Goal: Task Accomplishment & Management: Complete application form

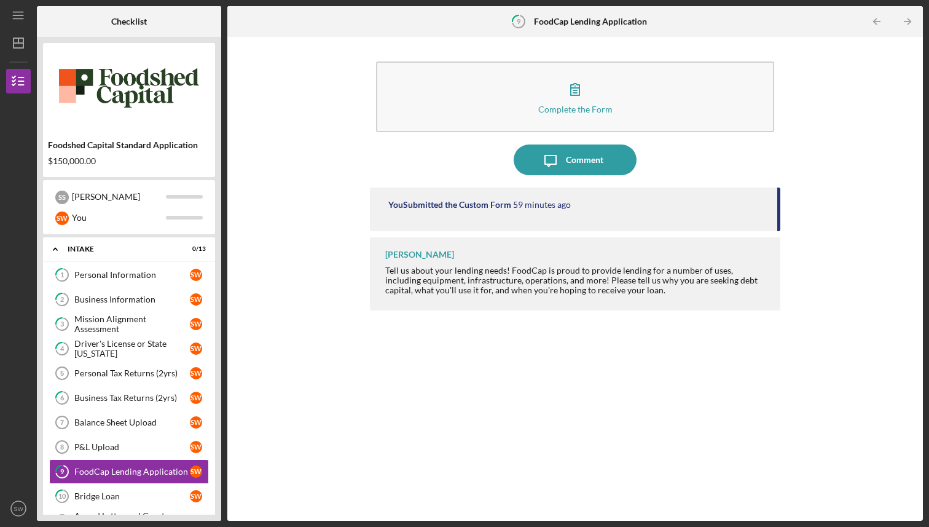
scroll to position [135, 0]
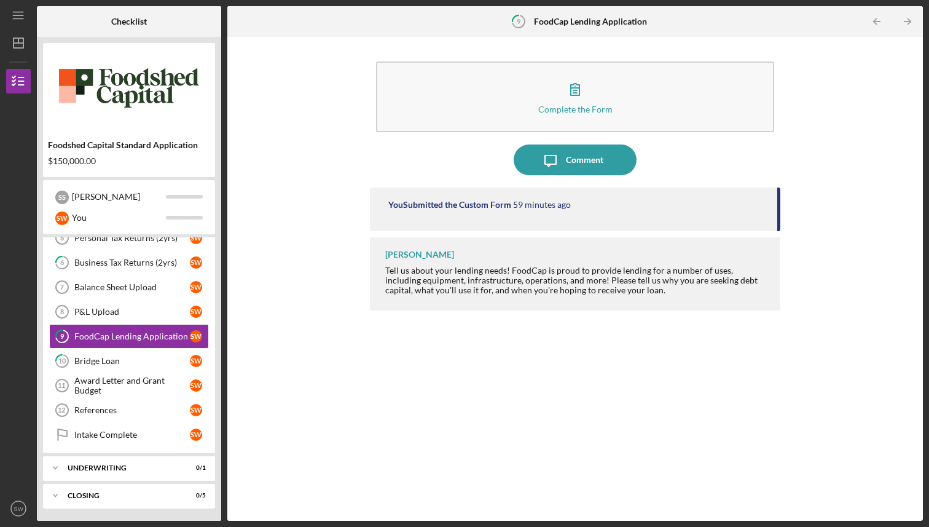
click at [540, 137] on div "Complete the Form Form" at bounding box center [575, 96] width 410 height 83
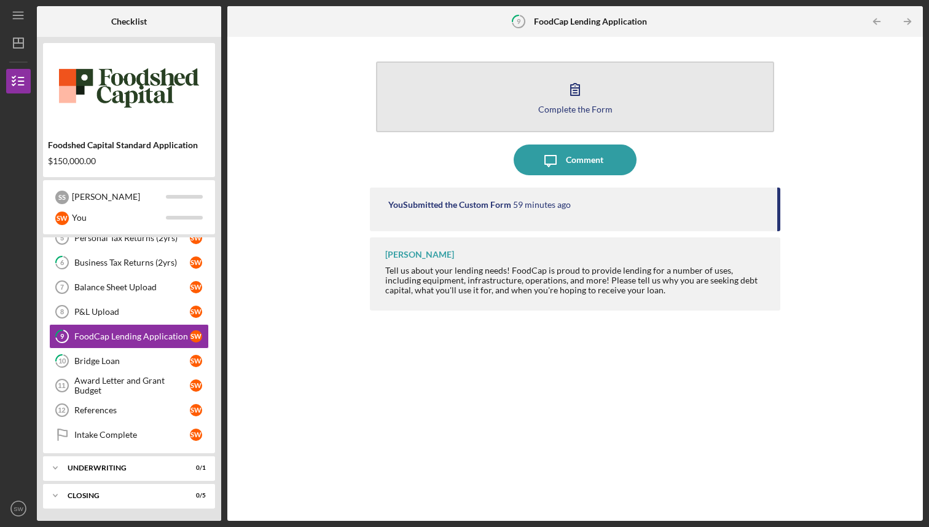
click at [575, 103] on icon "button" at bounding box center [575, 89] width 31 height 31
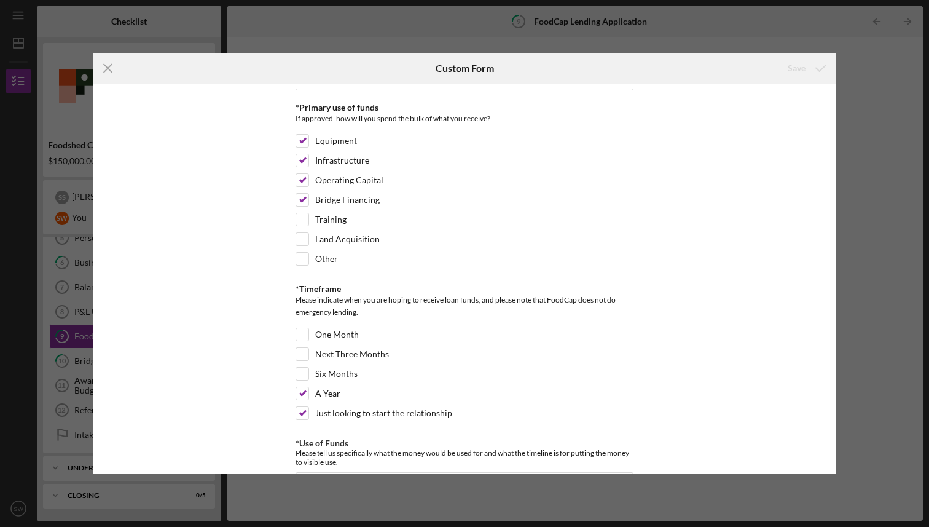
scroll to position [26, 0]
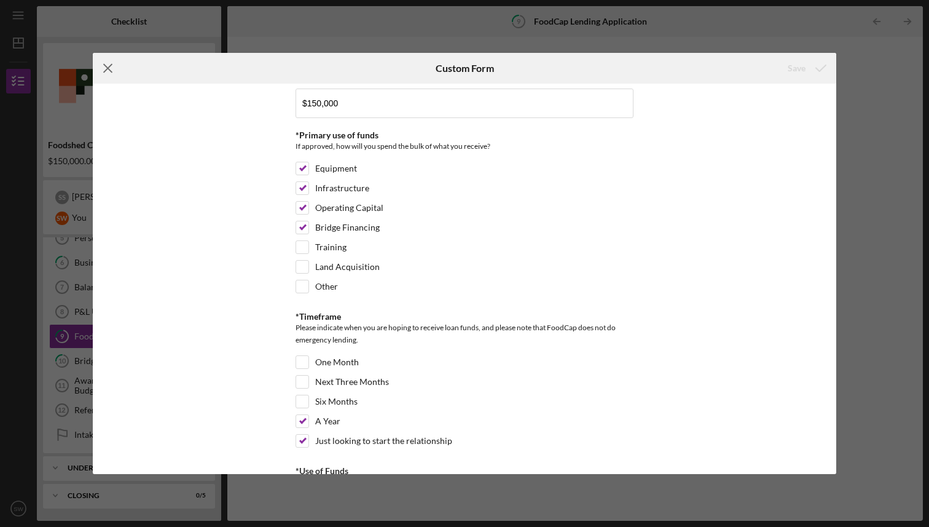
click at [104, 71] on icon "Icon/Menu Close" at bounding box center [108, 68] width 31 height 31
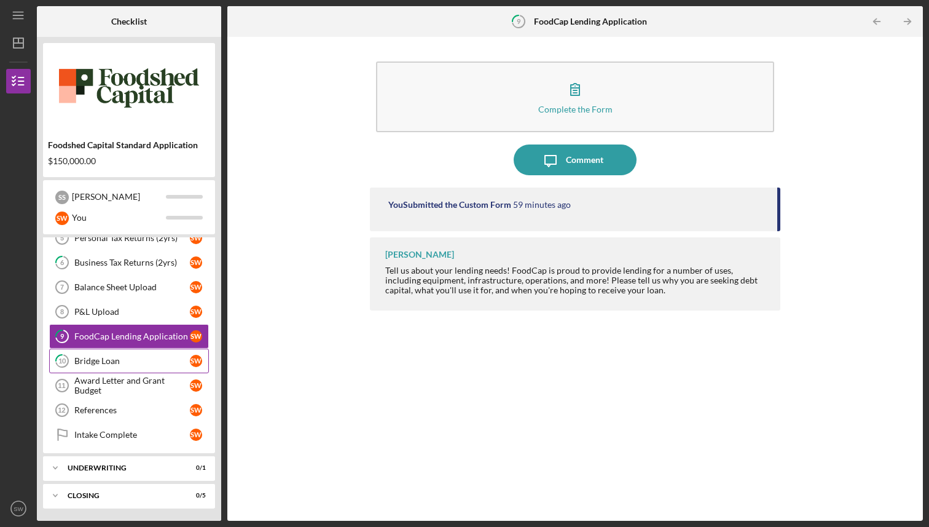
click at [116, 359] on div "Bridge Loan" at bounding box center [132, 361] width 116 height 10
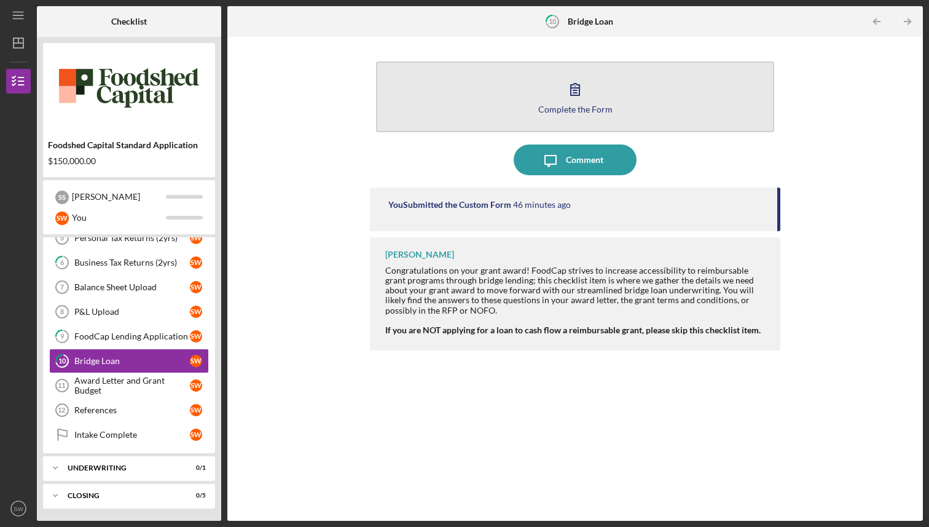
click at [555, 68] on button "Complete the Form Form" at bounding box center [575, 96] width 398 height 71
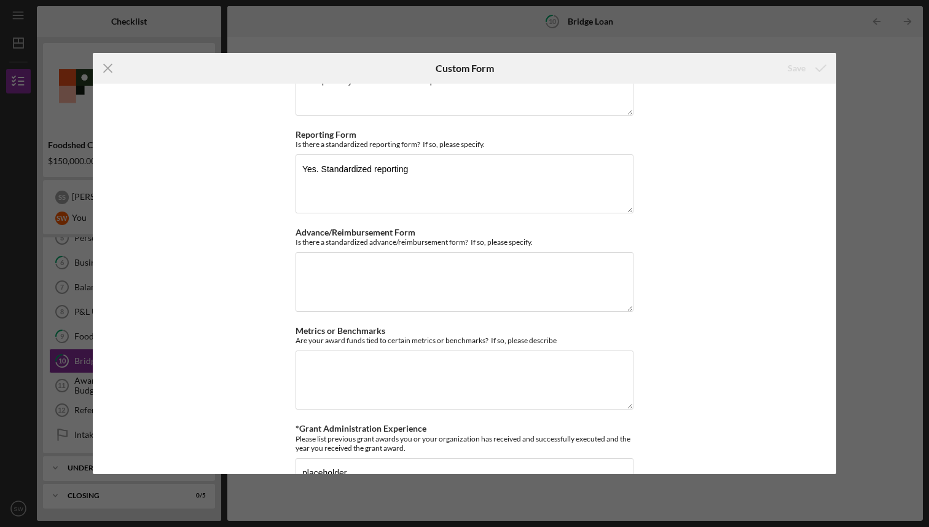
scroll to position [736, 0]
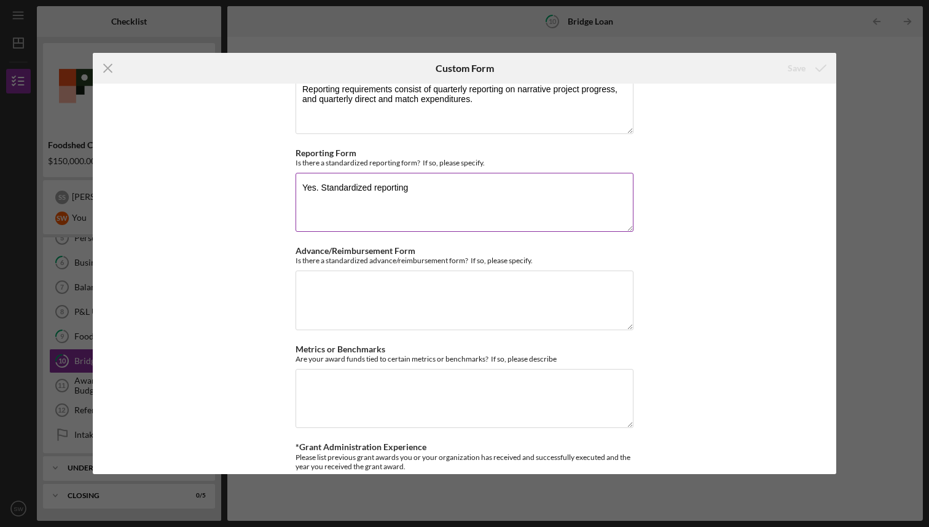
click at [500, 215] on textarea "Yes. Standardized reporting" at bounding box center [465, 202] width 338 height 59
drag, startPoint x: 480, startPoint y: 205, endPoint x: 413, endPoint y: 188, distance: 69.0
click at [413, 188] on textarea "Yes. Standardized reporting" at bounding box center [465, 202] width 338 height 59
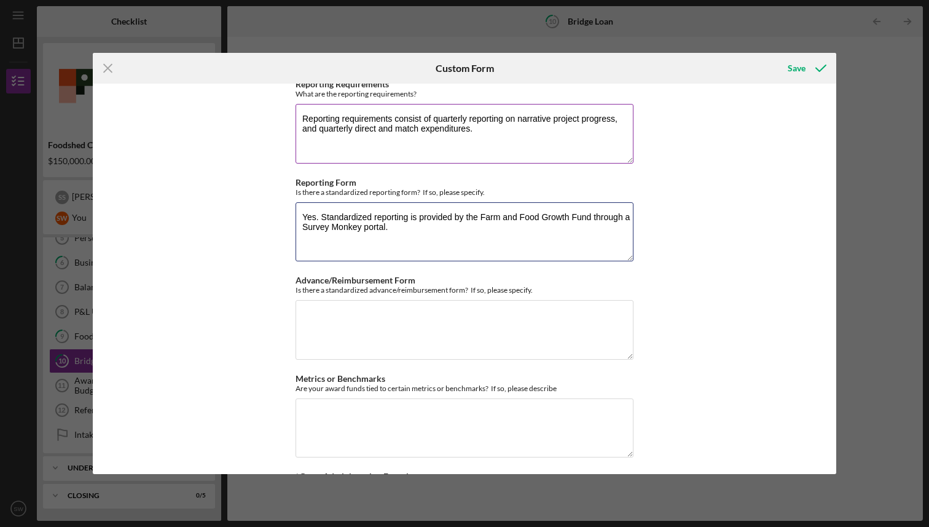
type textarea "Yes. Standardized reporting is provided by the Farm and Food Growth Fund throug…"
click at [514, 135] on textarea "Reporting requirements consist of quarterly reporting on narrative project prog…" at bounding box center [465, 133] width 338 height 59
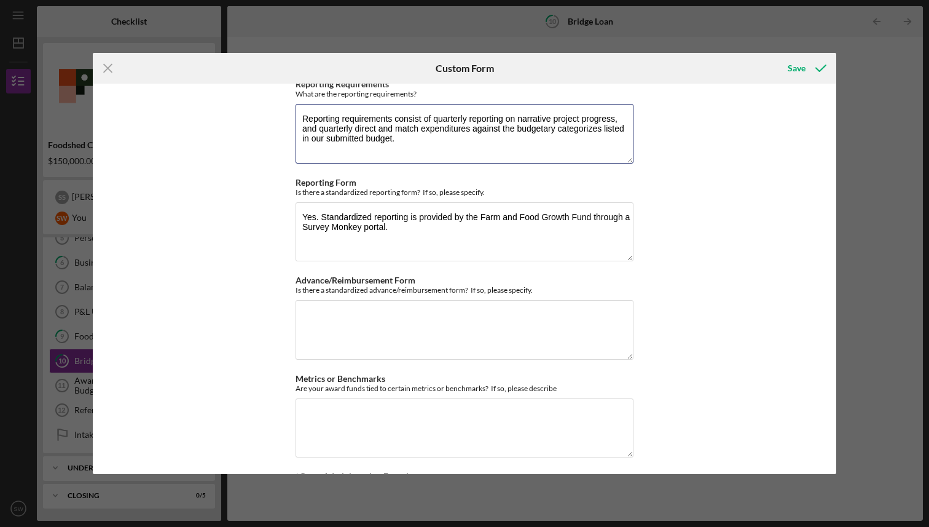
type textarea "Reporting requirements consist of quarterly reporting on narrative project prog…"
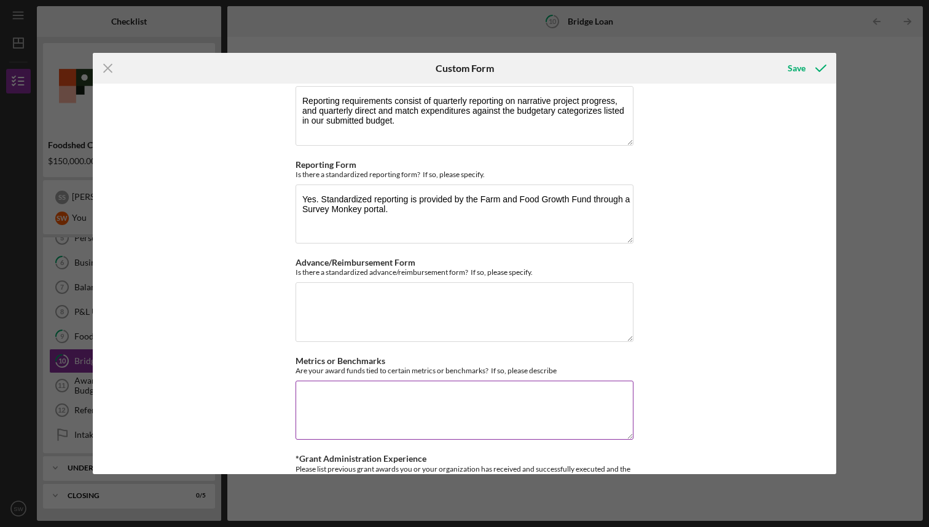
click at [522, 391] on textarea "Metrics or Benchmarks" at bounding box center [465, 409] width 338 height 59
paste textarea "Number of new facilities constructed: Number of existing facilities improved or…"
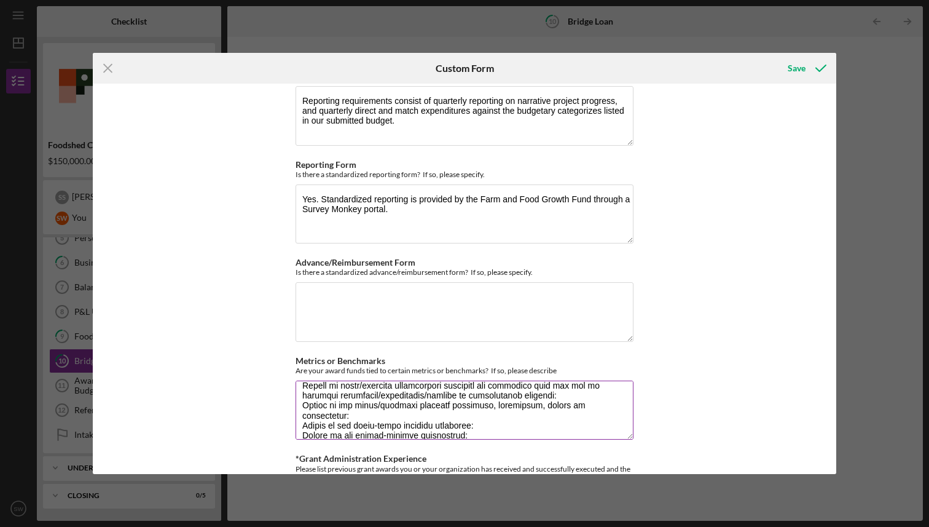
scroll to position [0, 0]
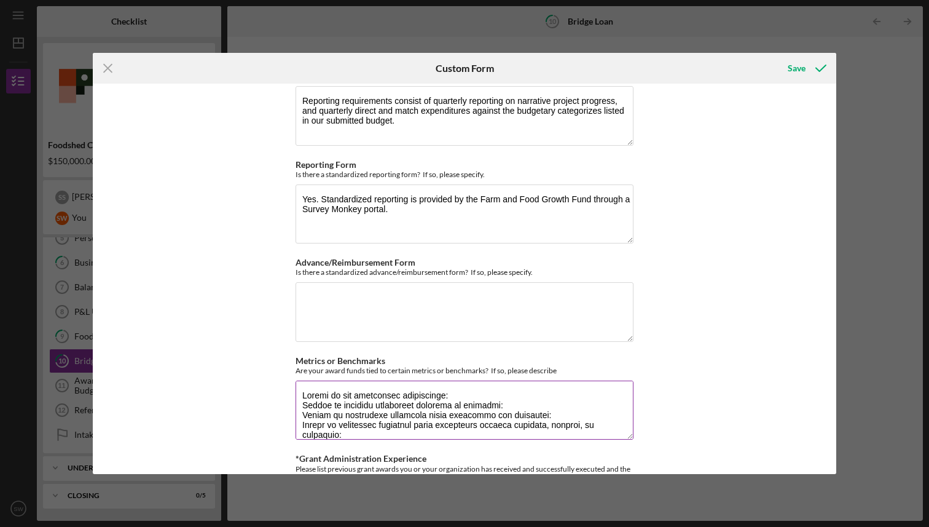
click at [300, 390] on textarea "Metrics or Benchmarks" at bounding box center [465, 409] width 338 height 59
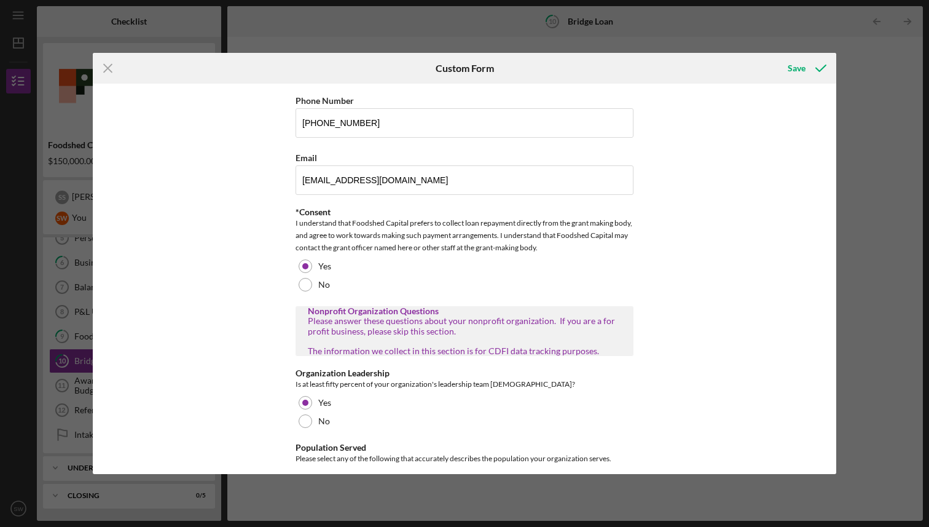
scroll to position [1349, 0]
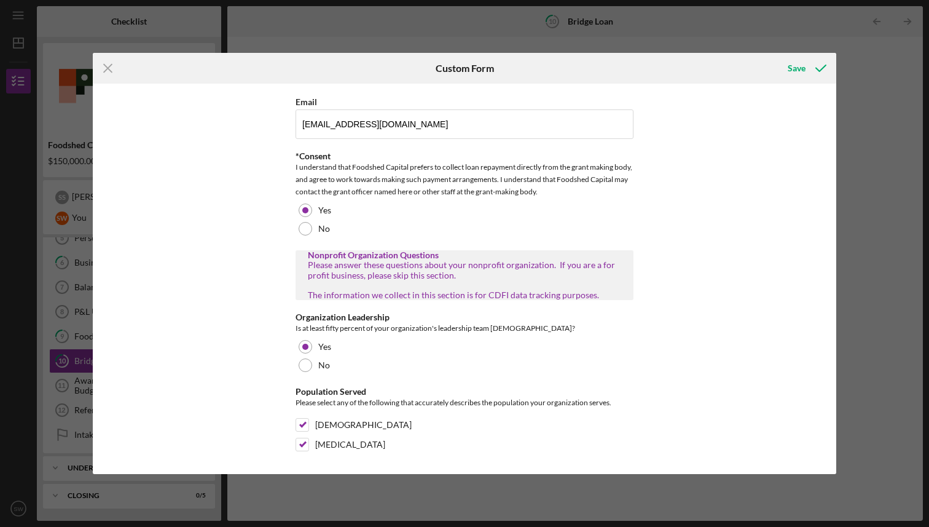
drag, startPoint x: 300, startPoint y: 413, endPoint x: 487, endPoint y: 477, distance: 197.6
click at [487, 477] on div "Icon/Menu Close Custom Form Save *Name of the Grant What is the name of the gra…" at bounding box center [464, 263] width 929 height 527
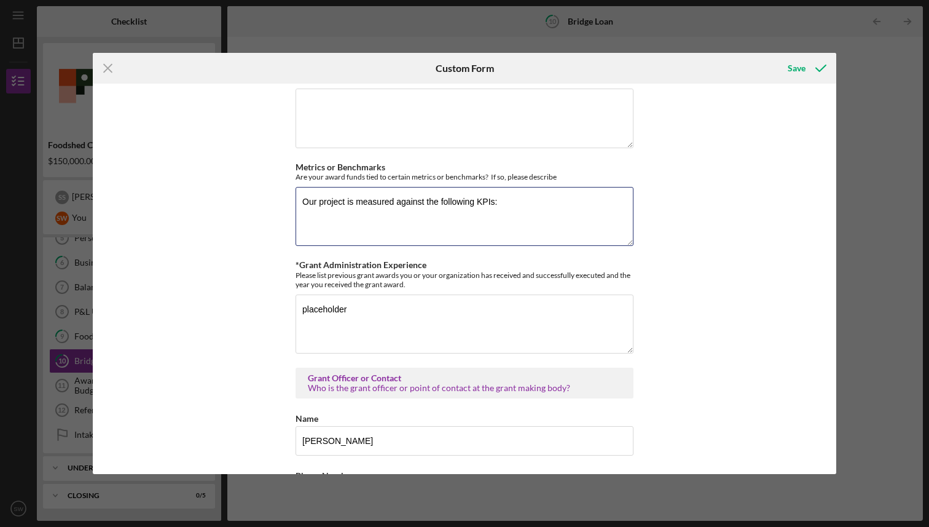
scroll to position [0, 0]
paste textarea "Number of new facilities constructed: N/A 2.2 Number of existing facilities imp…"
click at [316, 239] on textarea "Our project is measured against the following KPIs: Number of new facilities co…" at bounding box center [465, 216] width 338 height 59
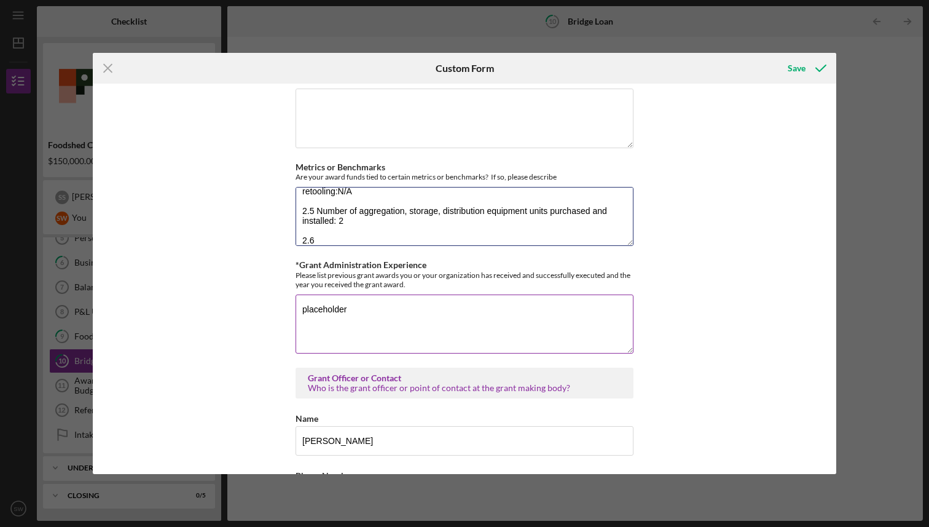
scroll to position [90, 0]
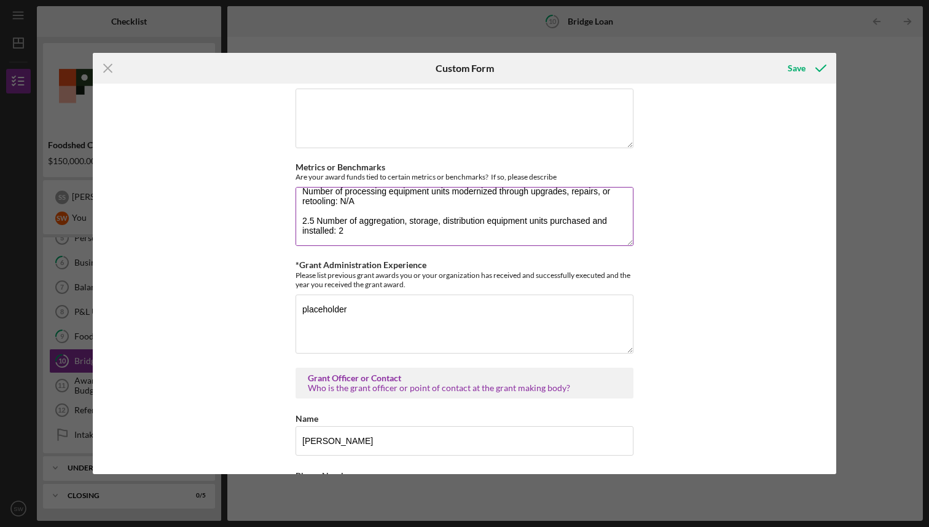
click at [317, 219] on textarea "Our project is measured against the following KPIs: Number of new facilities co…" at bounding box center [465, 216] width 338 height 59
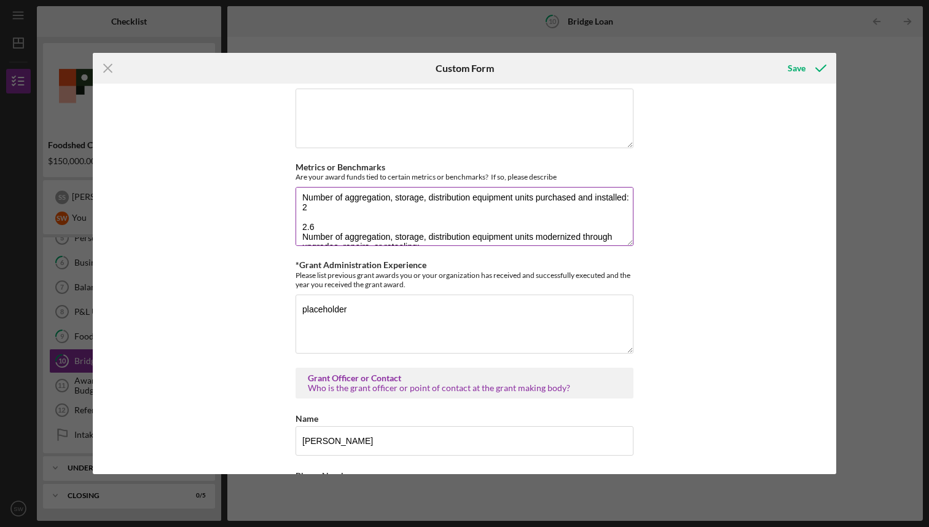
scroll to position [130, 0]
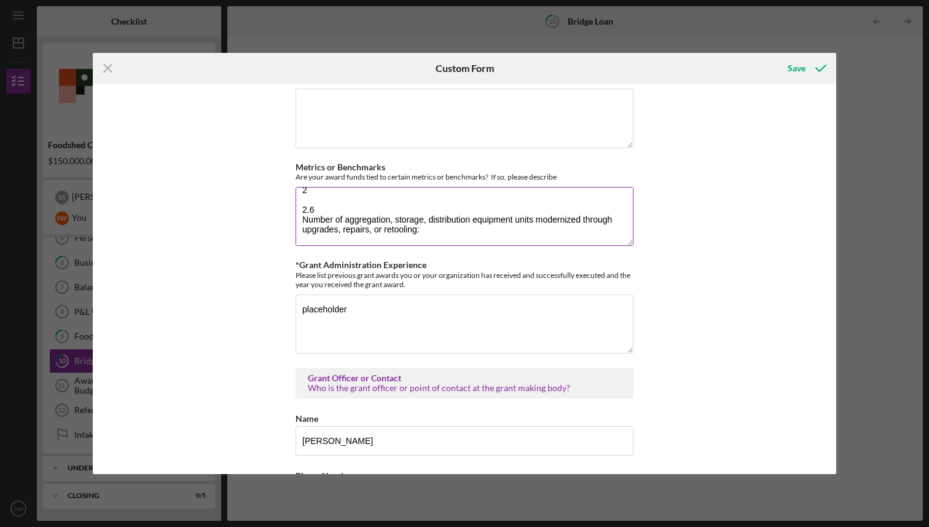
click at [317, 212] on textarea "Our project is measured against the following KPIs: Number of new facilities co…" at bounding box center [465, 216] width 338 height 59
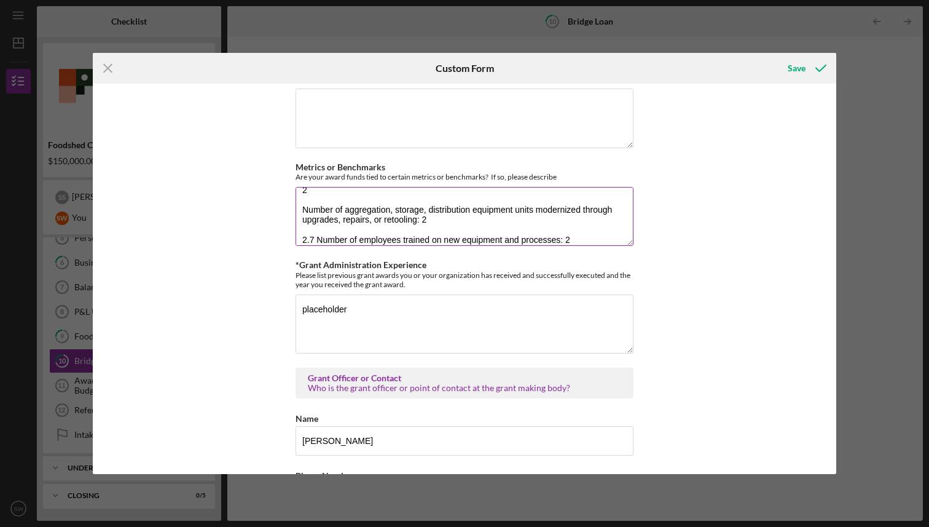
click at [316, 238] on textarea "Our project is measured against the following KPIs: Number of new facilities co…" at bounding box center [465, 216] width 338 height 59
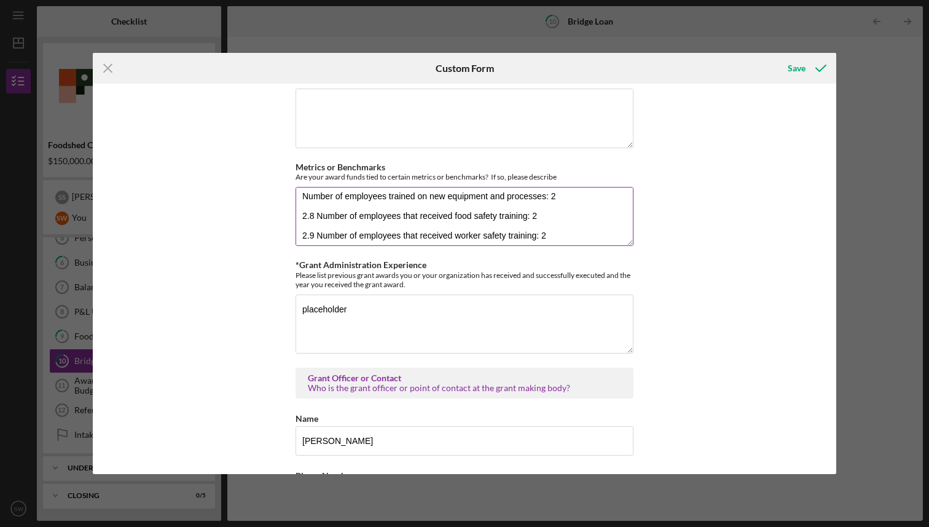
scroll to position [175, 0]
click at [315, 214] on textarea "Our project is measured against the following KPIs: Number of new facilities co…" at bounding box center [465, 216] width 338 height 59
click at [316, 233] on textarea "Our project is measured against the following KPIs: Number of new facilities co…" at bounding box center [465, 216] width 338 height 59
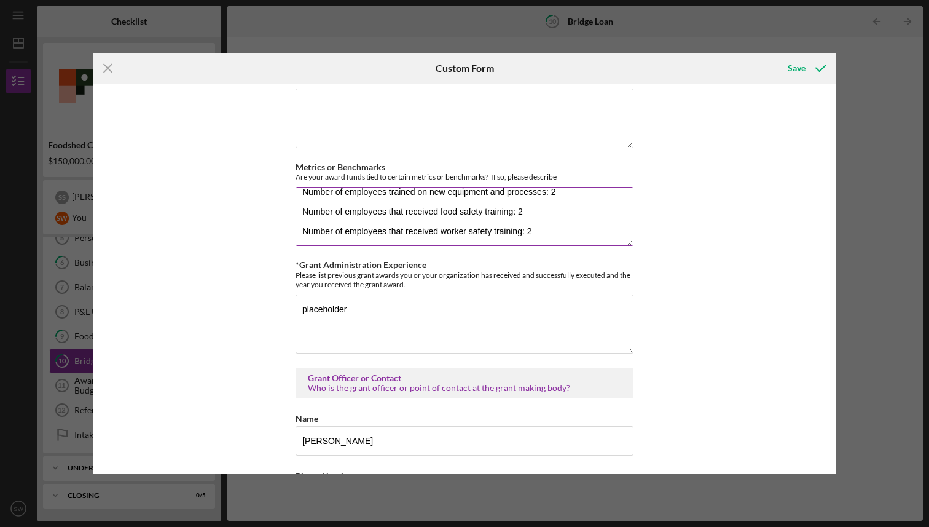
scroll to position [189, 0]
paste textarea "Number of new or improved wastewater management systems: 1 2.11 Number of new o…"
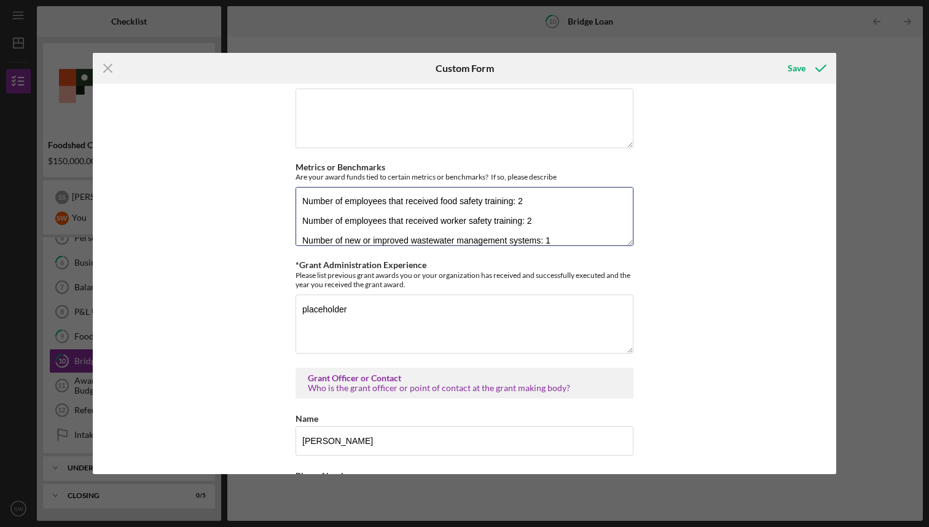
scroll to position [208, 0]
click at [319, 241] on textarea "Our project is measured against the following KPIs: Number of new facilities co…" at bounding box center [465, 216] width 338 height 59
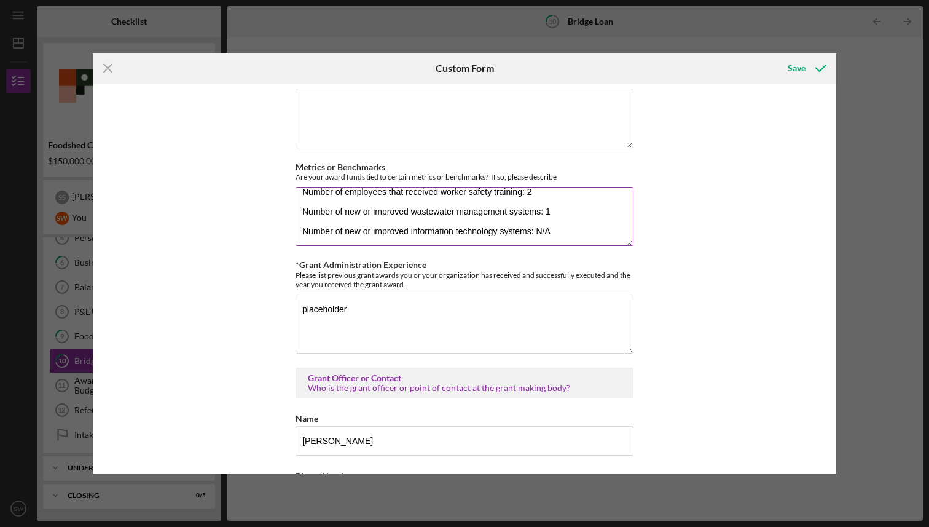
click at [558, 230] on textarea "Our project is measured against the following KPIs: Number of new facilities co…" at bounding box center [465, 216] width 338 height 59
paste textarea "Number of new jobs created: 10 3.2 Number of local/regional agricultural produc…"
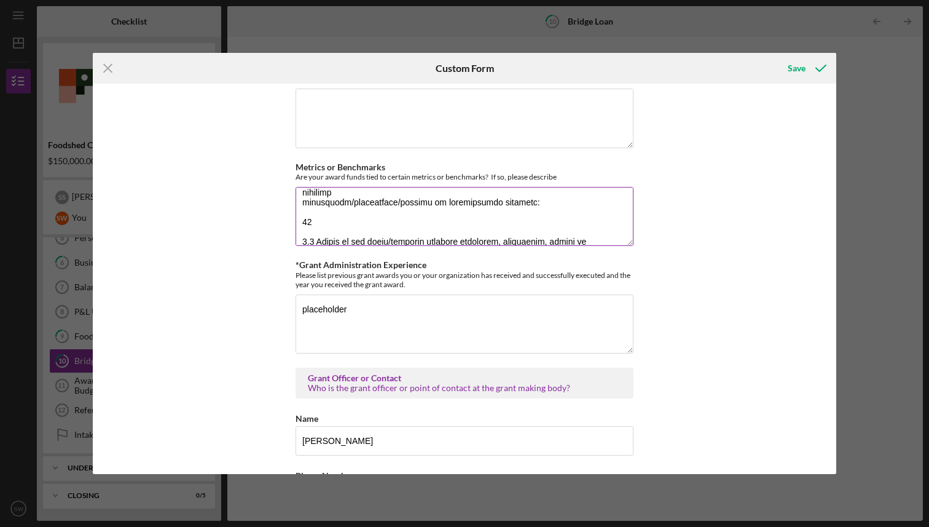
scroll to position [305, 0]
click at [299, 231] on textarea "Metrics or Benchmarks" at bounding box center [465, 216] width 338 height 59
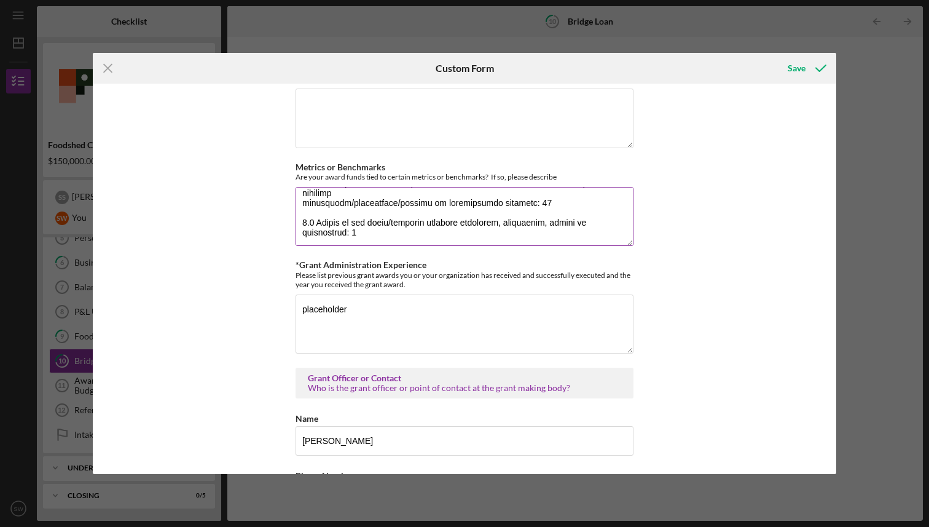
click at [299, 211] on textarea "Metrics or Benchmarks" at bounding box center [465, 216] width 338 height 59
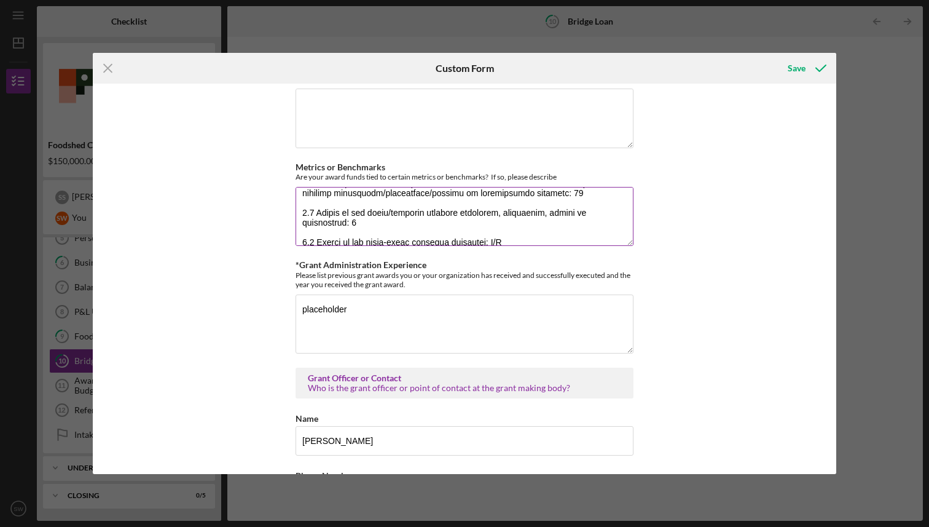
click at [313, 221] on textarea "Metrics or Benchmarks" at bounding box center [465, 216] width 338 height 59
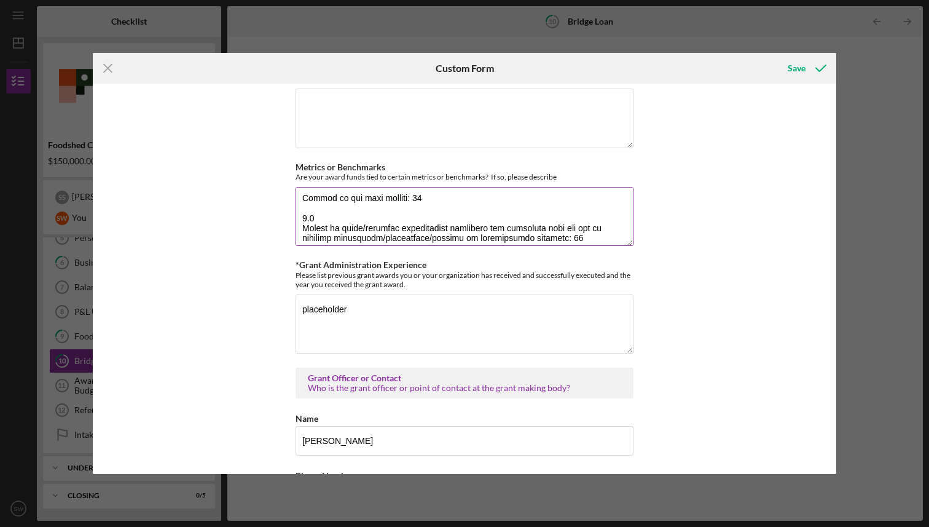
scroll to position [262, 0]
click at [375, 218] on textarea "Metrics or Benchmarks" at bounding box center [465, 216] width 338 height 59
click at [370, 226] on textarea "Metrics or Benchmarks" at bounding box center [465, 216] width 338 height 59
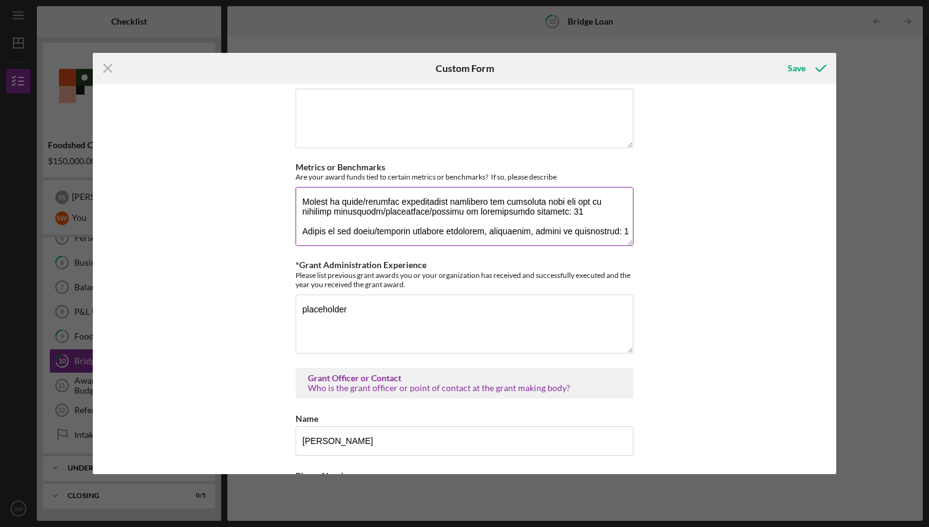
scroll to position [312, 0]
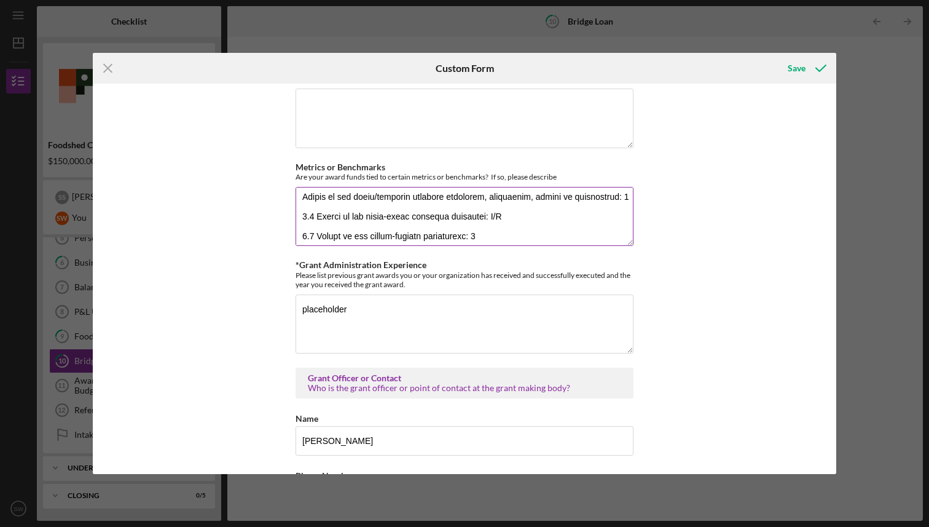
click at [314, 223] on textarea "Metrics or Benchmarks" at bounding box center [465, 216] width 338 height 59
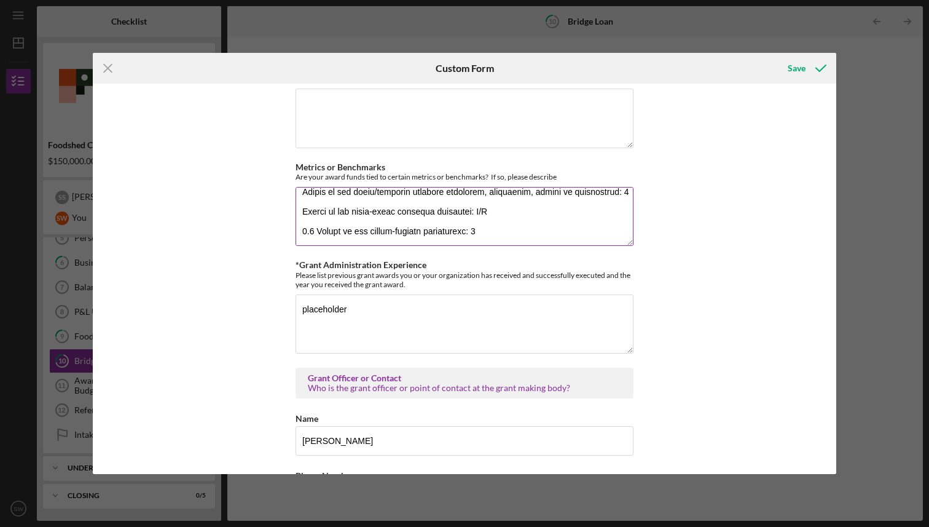
click at [313, 231] on textarea "Metrics or Benchmarks" at bounding box center [465, 216] width 338 height 59
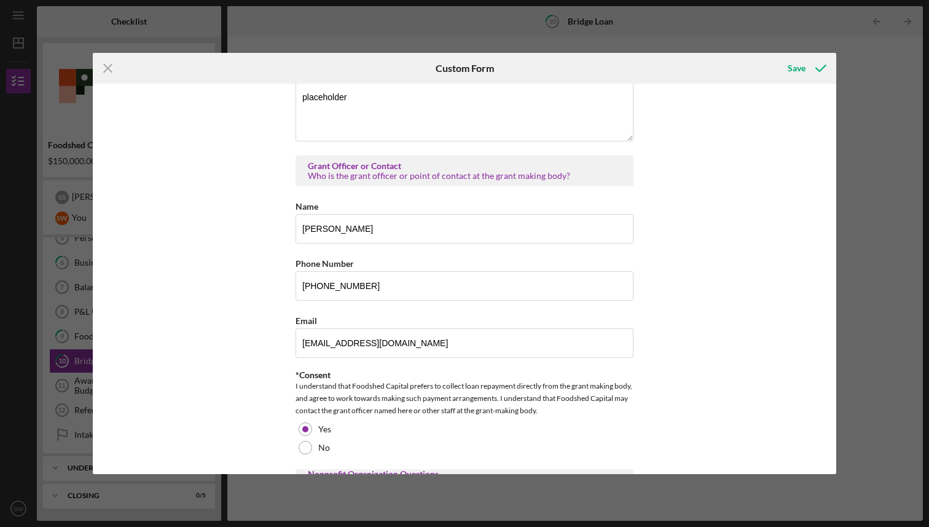
scroll to position [1031, 0]
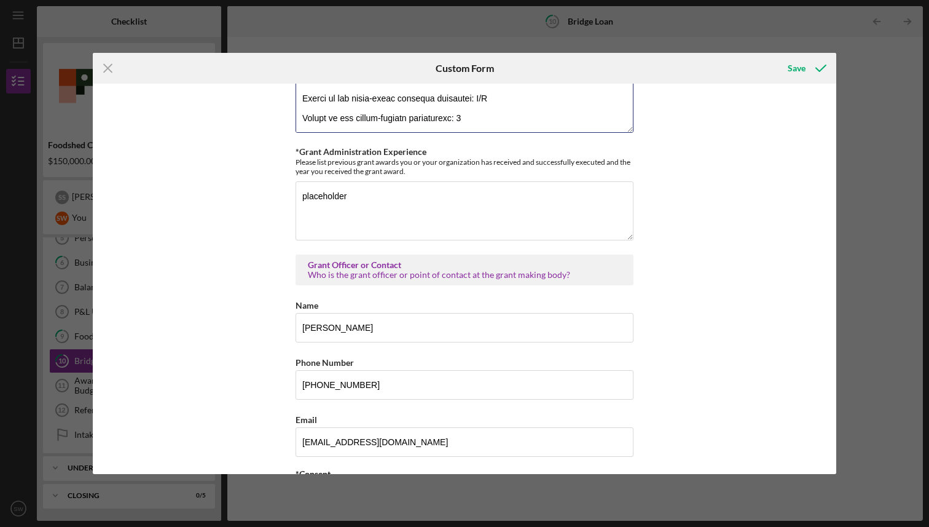
type textarea "Our project is measured against the following KPIs: Number of new facilities co…"
click at [242, 217] on div "*Name of the Grant What is the name of the grant you were awarded? Resilient Fo…" at bounding box center [464, 279] width 743 height 391
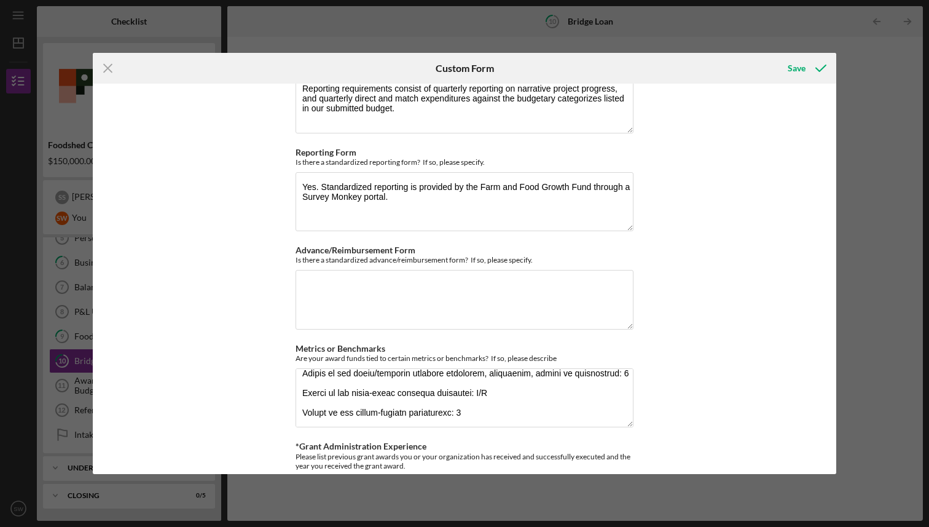
scroll to position [715, 0]
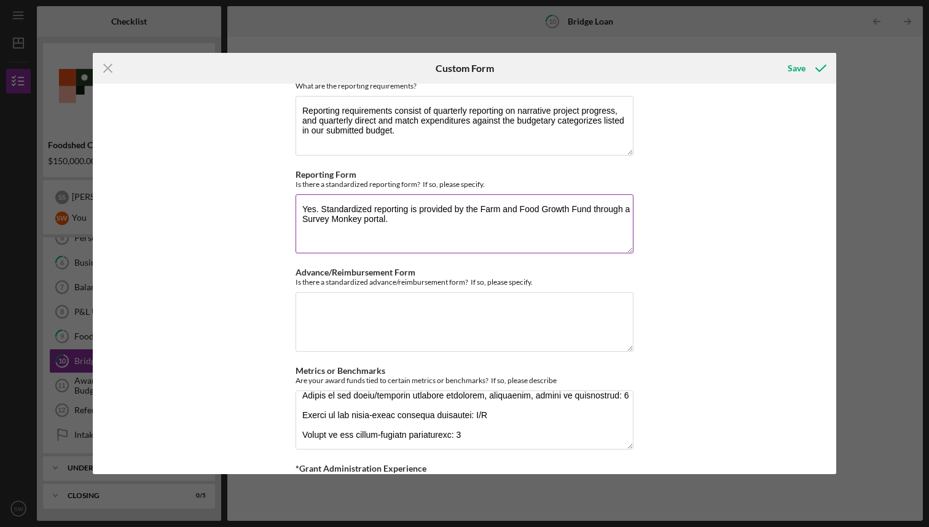
click at [461, 222] on textarea "Yes. Standardized reporting is provided by the Farm and Food Growth Fund throug…" at bounding box center [465, 223] width 338 height 59
click at [484, 320] on textarea "Advance/Reimbursement Form" at bounding box center [465, 321] width 338 height 59
click at [372, 298] on textarea "Standardized invoiving forms are provided" at bounding box center [465, 321] width 338 height 59
click at [374, 307] on textarea "Standardized invoiving forms are provided" at bounding box center [465, 321] width 338 height 59
click at [520, 304] on textarea "Standardized invoicing forms are provided" at bounding box center [465, 321] width 338 height 59
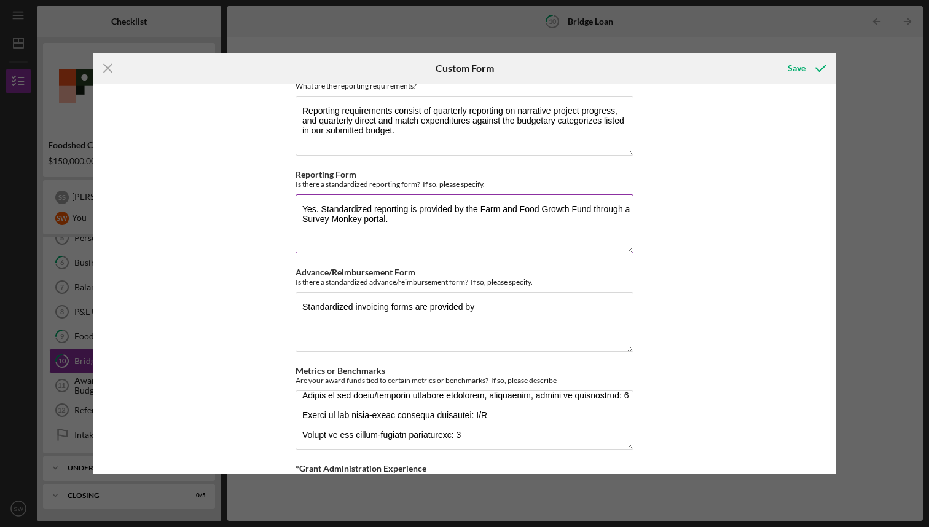
drag, startPoint x: 479, startPoint y: 209, endPoint x: 412, endPoint y: 218, distance: 68.1
click at [412, 218] on textarea "Yes. Standardized reporting is provided by the Farm and Food Growth Fund throug…" at bounding box center [465, 223] width 338 height 59
click at [488, 305] on textarea "Standardized invoicing forms are provided by" at bounding box center [465, 321] width 338 height 59
paste textarea "Farm and Food Growth Fund through a Survey Monkey portal."
type textarea "Standardized invoicing forms are provided by Farm and Food Growth Fund through …"
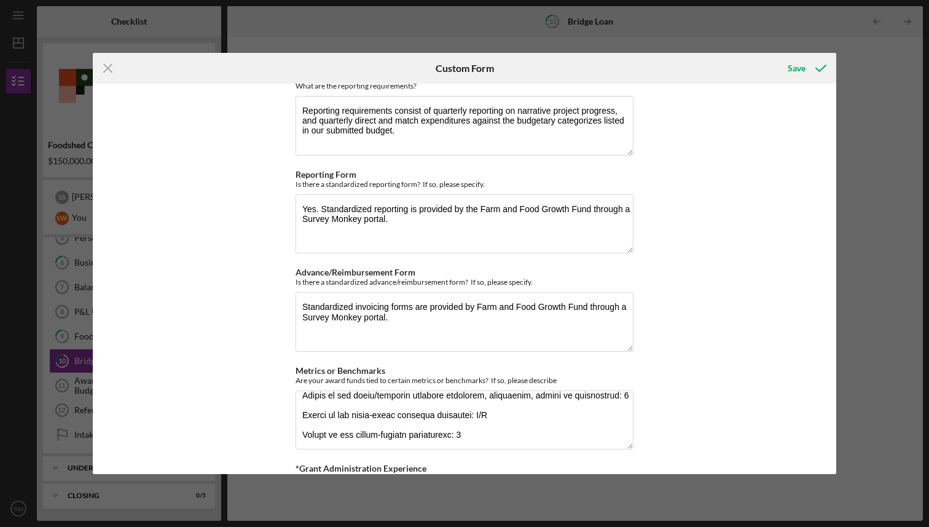
click at [726, 351] on div "*Name of the Grant What is the name of the grant you were awarded? Resilient Fo…" at bounding box center [464, 279] width 743 height 391
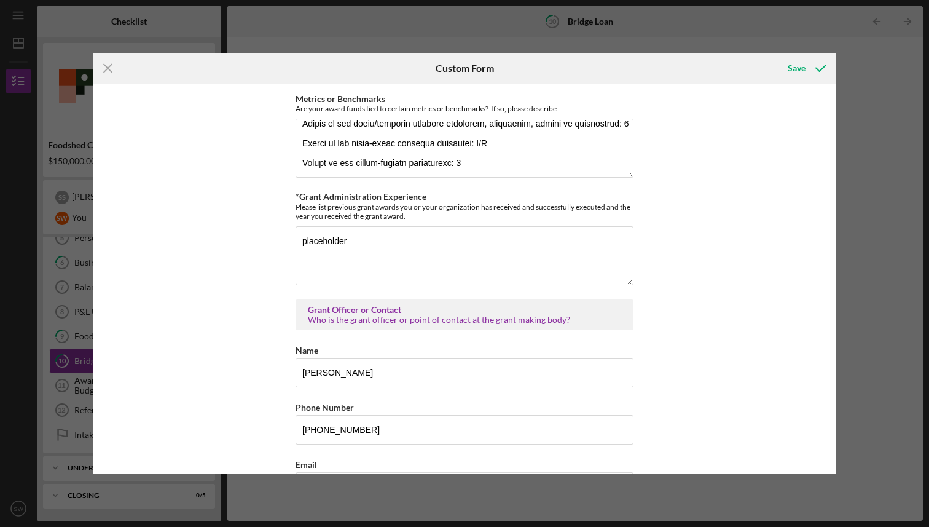
scroll to position [980, 0]
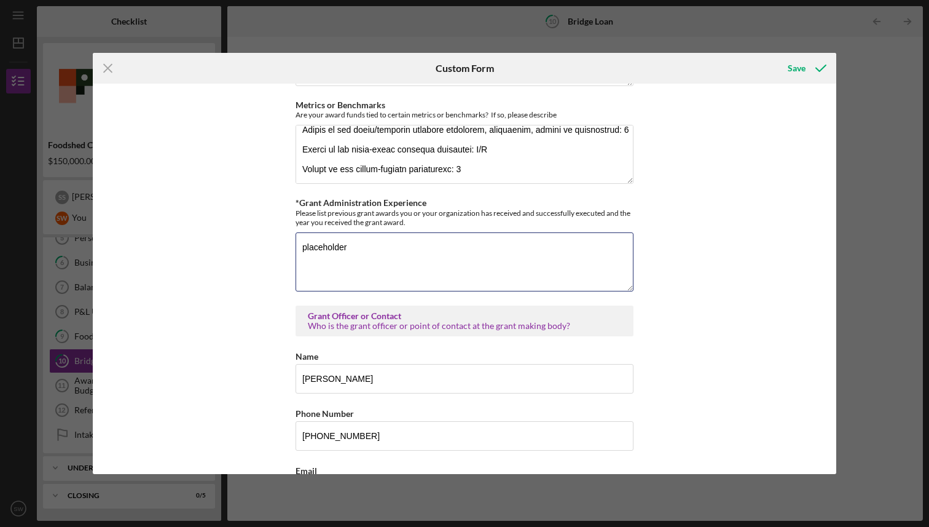
drag, startPoint x: 525, startPoint y: 251, endPoint x: 290, endPoint y: 238, distance: 235.7
click at [289, 238] on div "*Name of the Grant What is the name of the grant you were awarded? Resilient Fo…" at bounding box center [464, 279] width 743 height 391
click at [509, 246] on textarea "[US_STATE] Food For [US_STATE] Families: [DATE] - [DATE] Growing Justice Fund: …" at bounding box center [465, 261] width 338 height 59
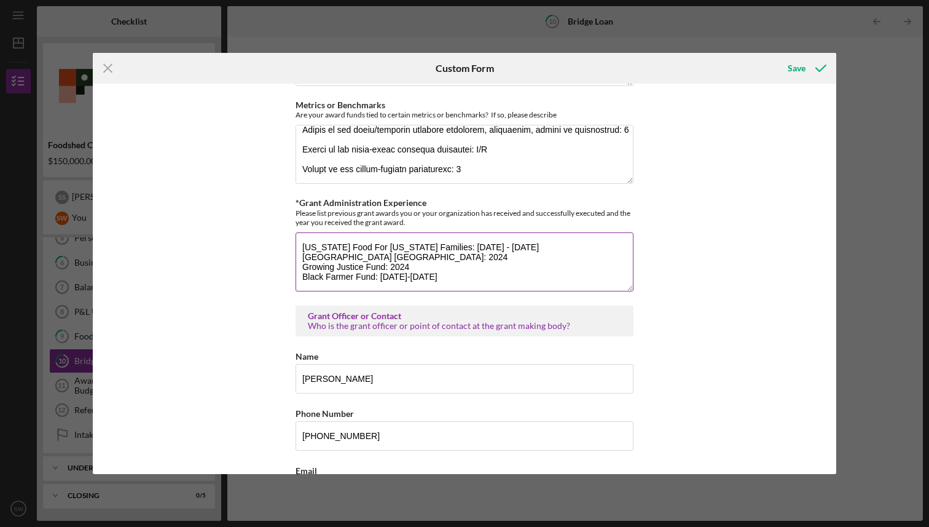
click at [546, 270] on textarea "[US_STATE] Food For [US_STATE] Families: [DATE] - [DATE] [GEOGRAPHIC_DATA] [GEO…" at bounding box center [465, 261] width 338 height 59
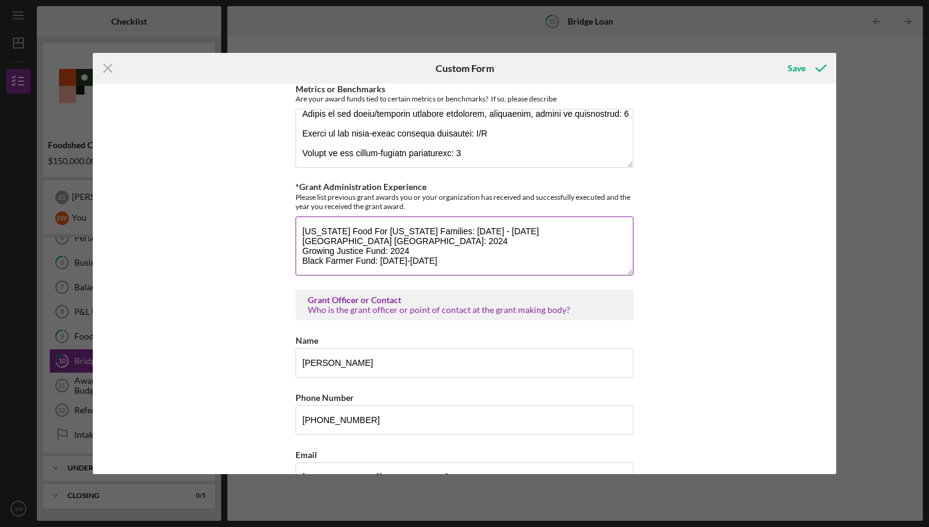
scroll to position [997, 0]
type textarea "[US_STATE] Food For [US_STATE] Families: [DATE] - [DATE] [GEOGRAPHIC_DATA] [GEO…"
click at [709, 276] on div "*Name of the Grant What is the name of the grant you were awarded? Resilient Fo…" at bounding box center [464, 279] width 743 height 391
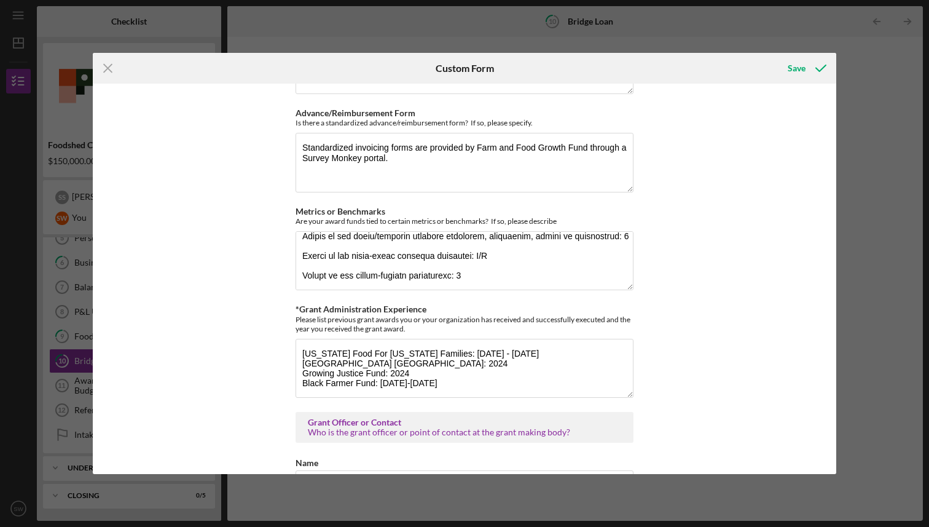
scroll to position [686, 0]
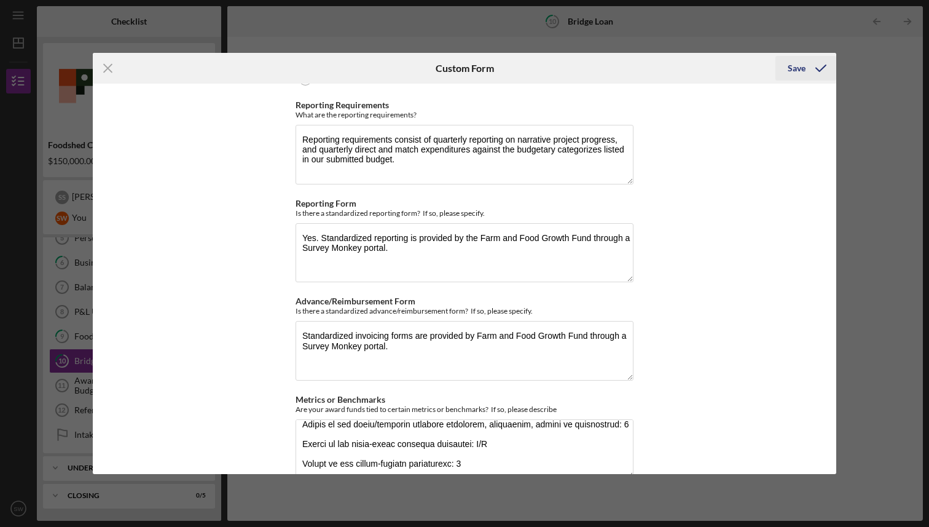
click at [795, 66] on div "Save" at bounding box center [797, 68] width 18 height 25
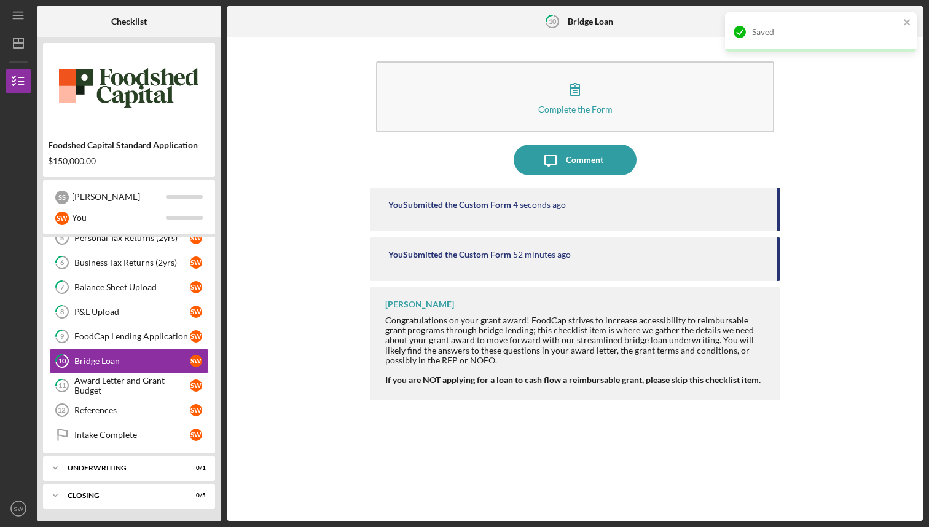
click at [271, 323] on div "Complete the Form Form Icon/Message Comment You Submitted the Custom Form 4 sec…" at bounding box center [574, 278] width 683 height 471
click at [139, 461] on div "Icon/Expander Underwriting 0 / 1" at bounding box center [129, 467] width 172 height 25
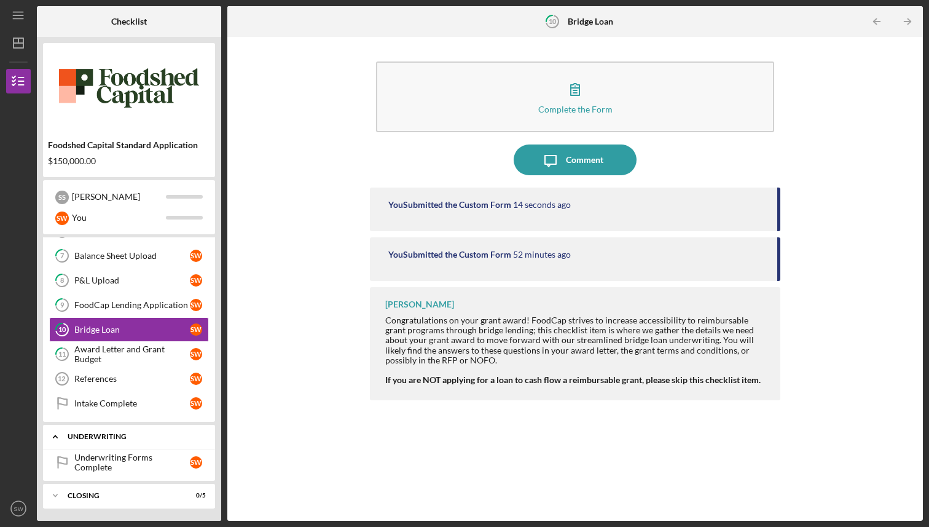
click at [139, 461] on div "Underwriting Forms Complete" at bounding box center [132, 462] width 116 height 20
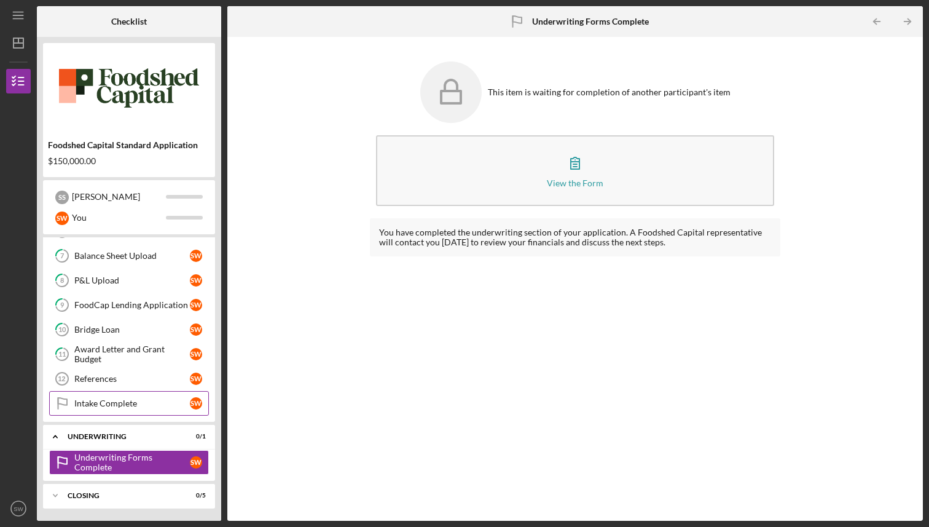
click at [155, 396] on link "Intake Complete Intake Complete S W" at bounding box center [129, 403] width 160 height 25
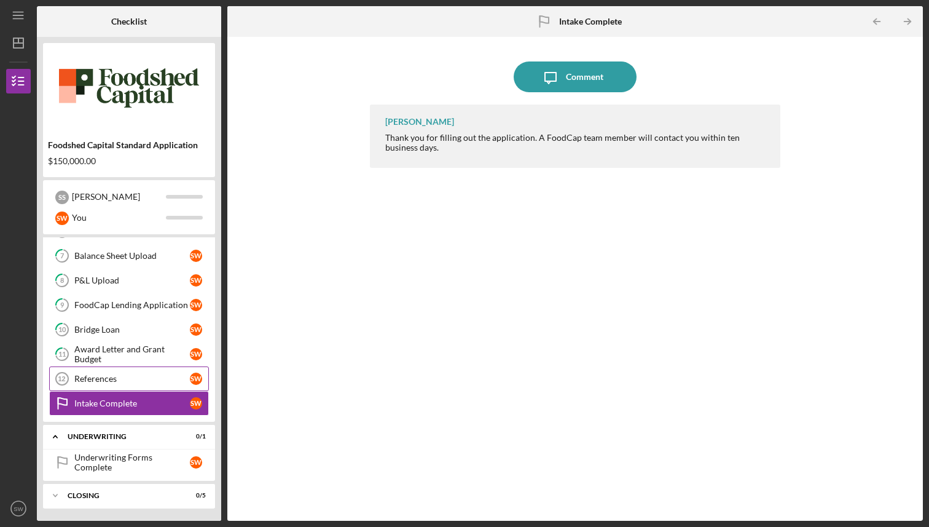
scroll to position [149, 0]
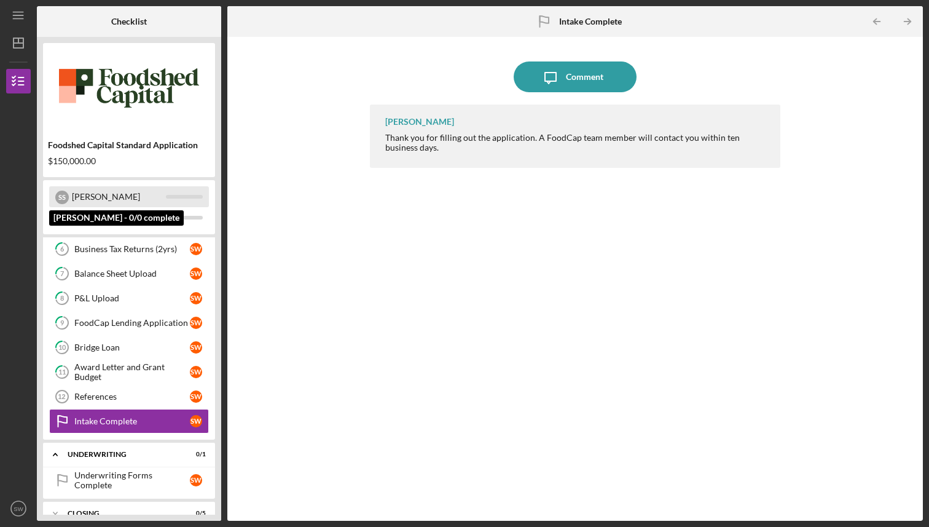
click at [130, 196] on div "[PERSON_NAME]" at bounding box center [119, 196] width 94 height 21
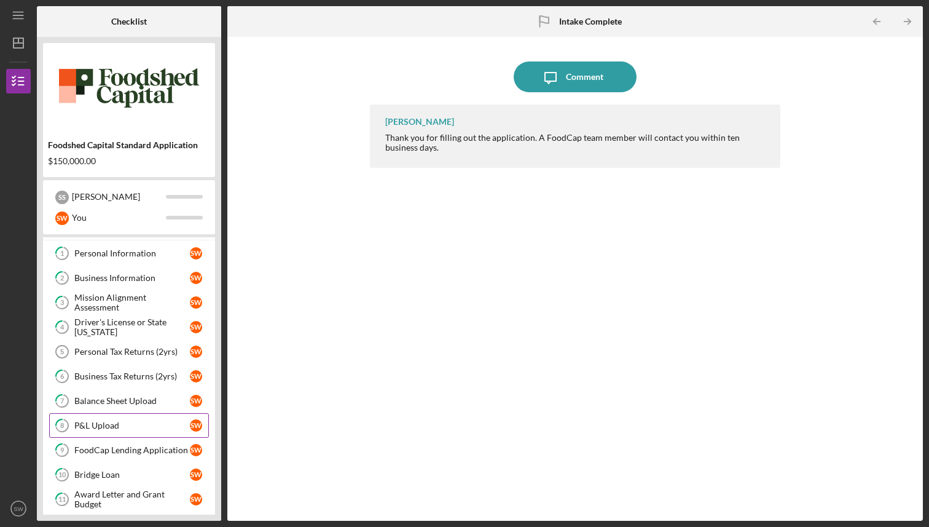
scroll to position [0, 0]
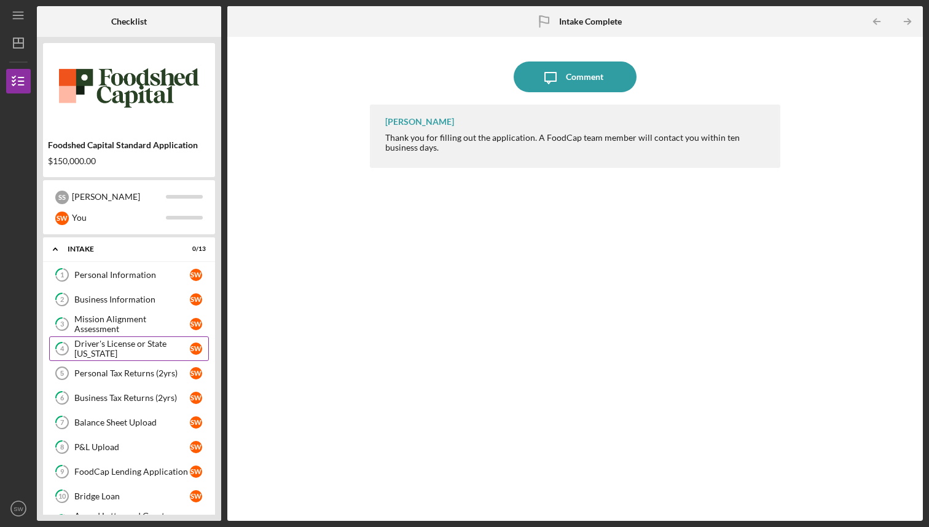
click at [151, 350] on div "Driver's License or State [US_STATE]" at bounding box center [132, 349] width 116 height 20
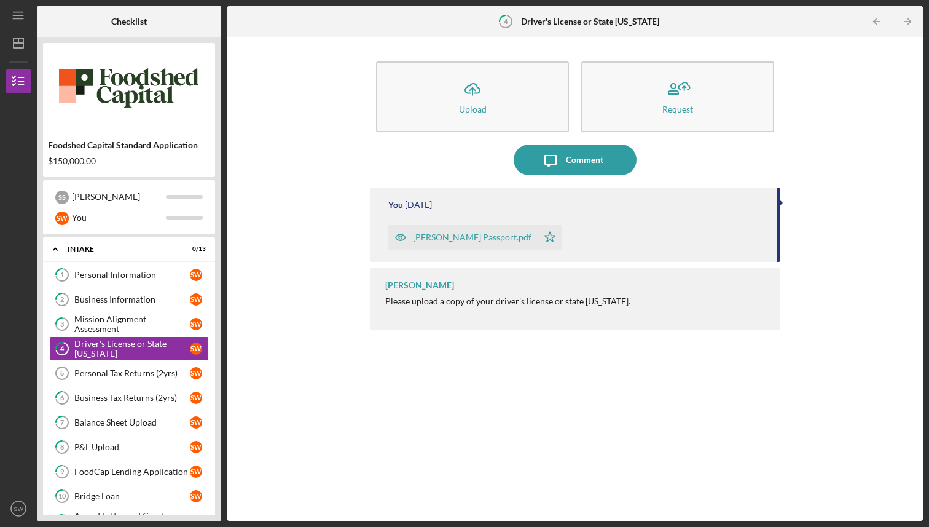
click at [251, 342] on div "Icon/Upload Upload Request Icon/Message Comment You [DATE] [PERSON_NAME] Passpo…" at bounding box center [574, 278] width 683 height 471
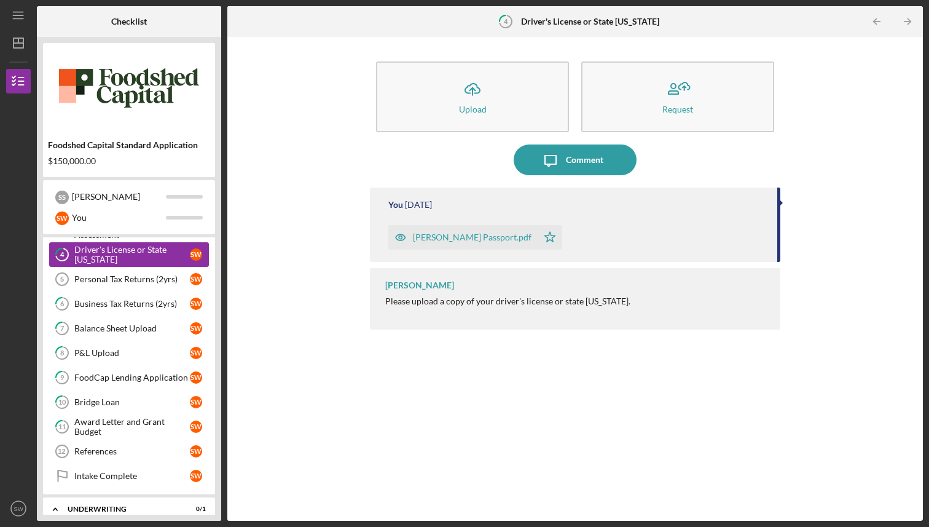
scroll to position [91, 0]
